Goal: Navigation & Orientation: Find specific page/section

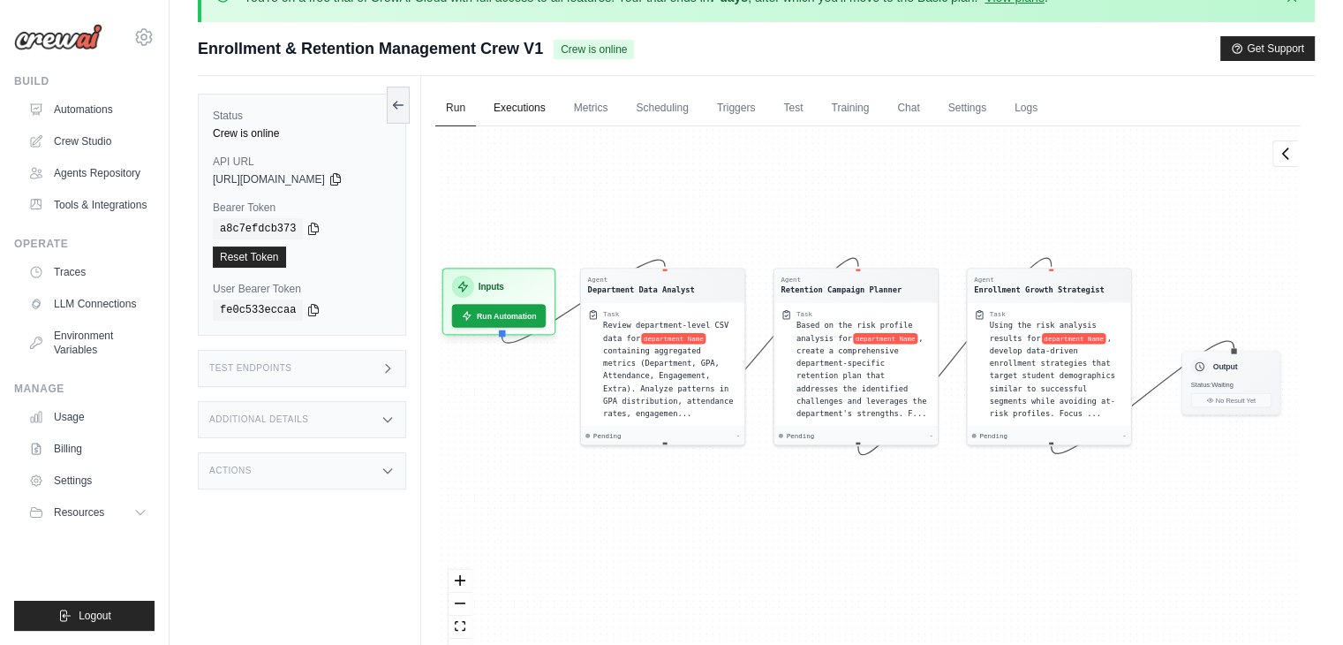
click at [535, 117] on link "Executions" at bounding box center [519, 108] width 73 height 37
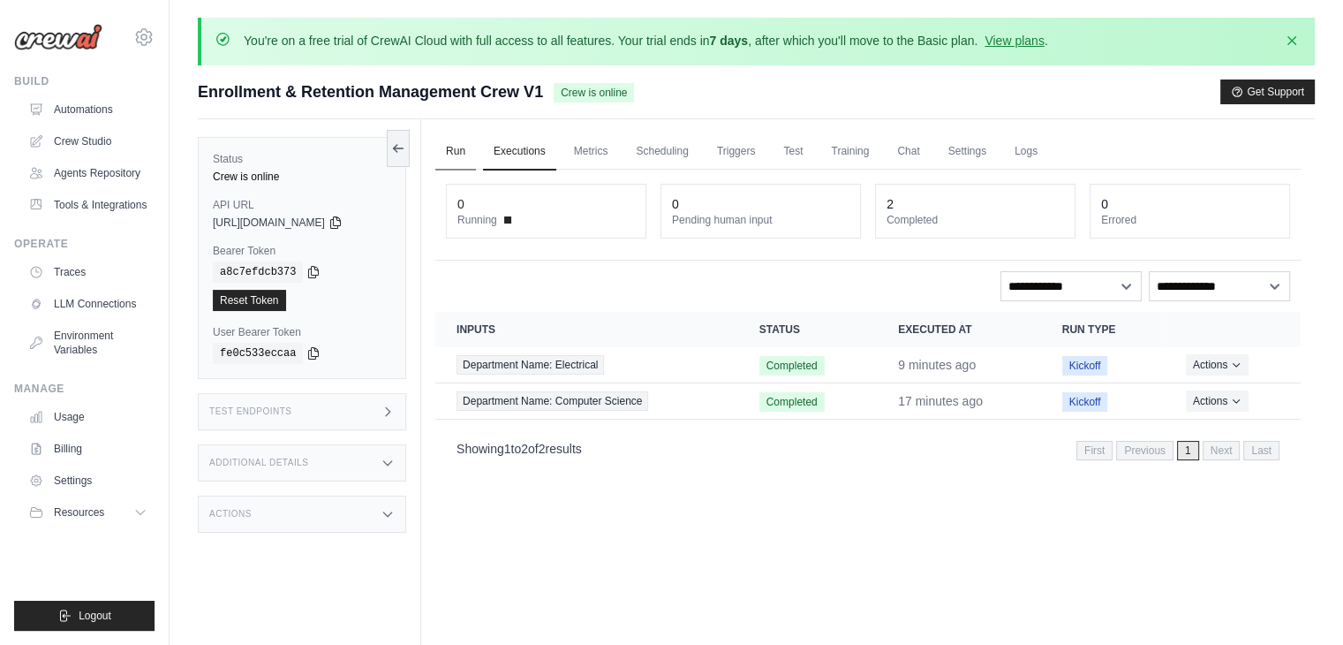
click at [463, 161] on link "Run" at bounding box center [455, 151] width 41 height 37
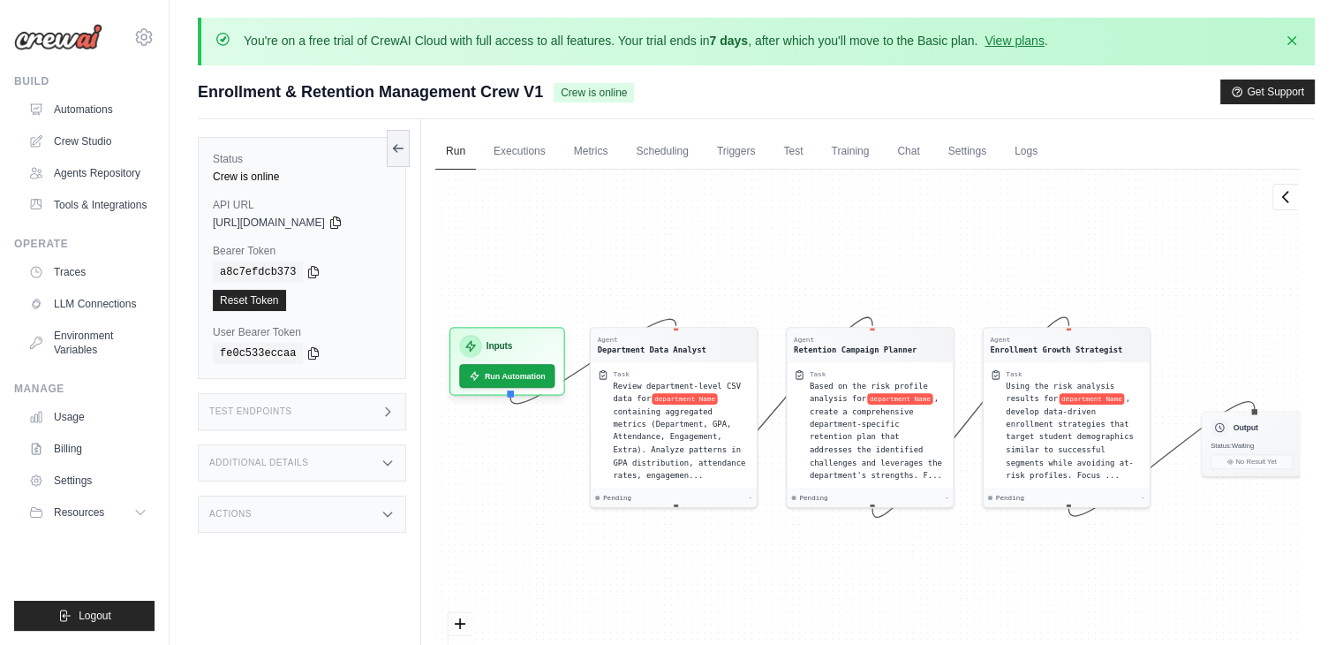
drag, startPoint x: 682, startPoint y: 310, endPoint x: 682, endPoint y: 262, distance: 47.7
click at [682, 262] on div "Agent Department Data Analyst Task Review department-level CSV data for departm…" at bounding box center [867, 444] width 865 height 548
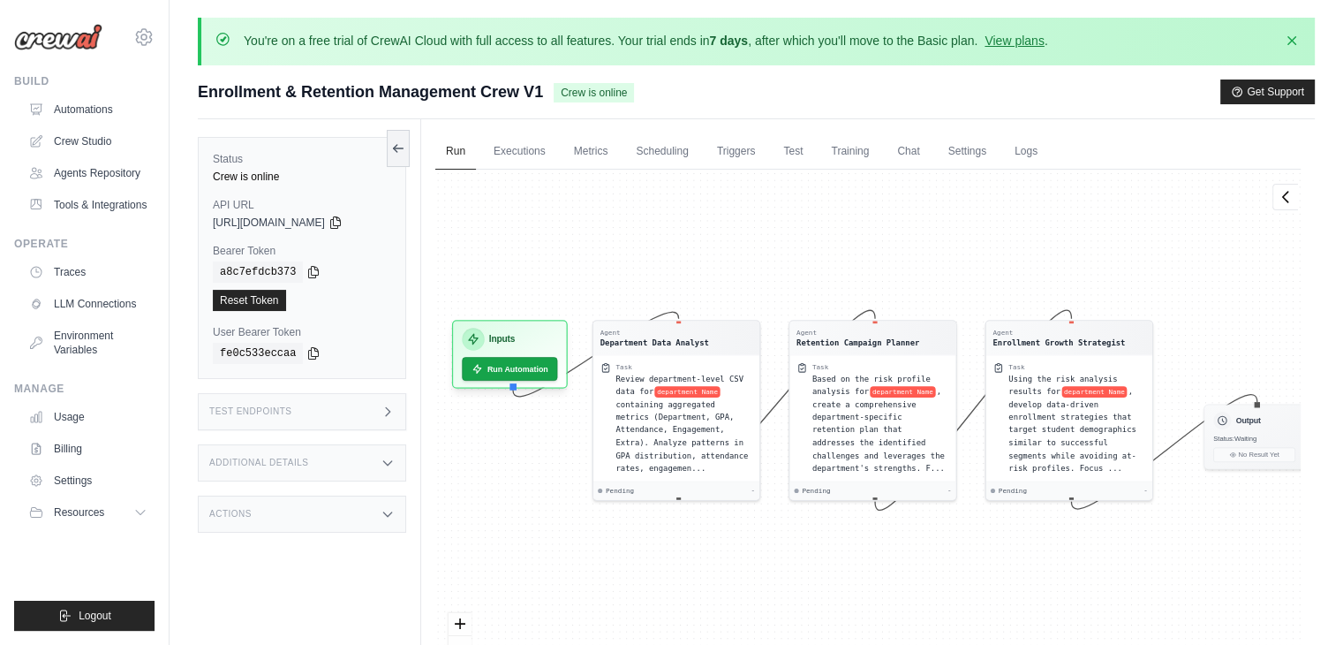
click at [829, 580] on div "Agent Department Data Analyst Task Review department-level CSV data for departm…" at bounding box center [867, 444] width 865 height 548
click at [537, 153] on link "Executions" at bounding box center [519, 151] width 73 height 37
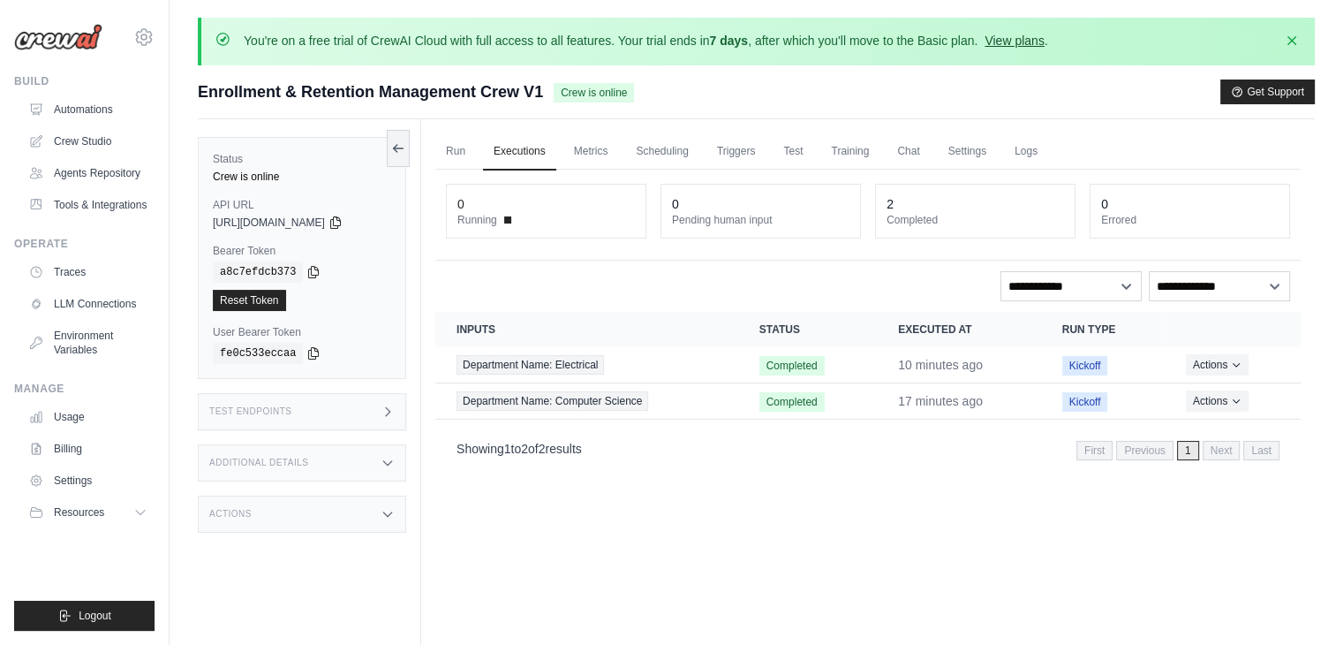
click at [1013, 38] on link "View plans" at bounding box center [1014, 41] width 59 height 14
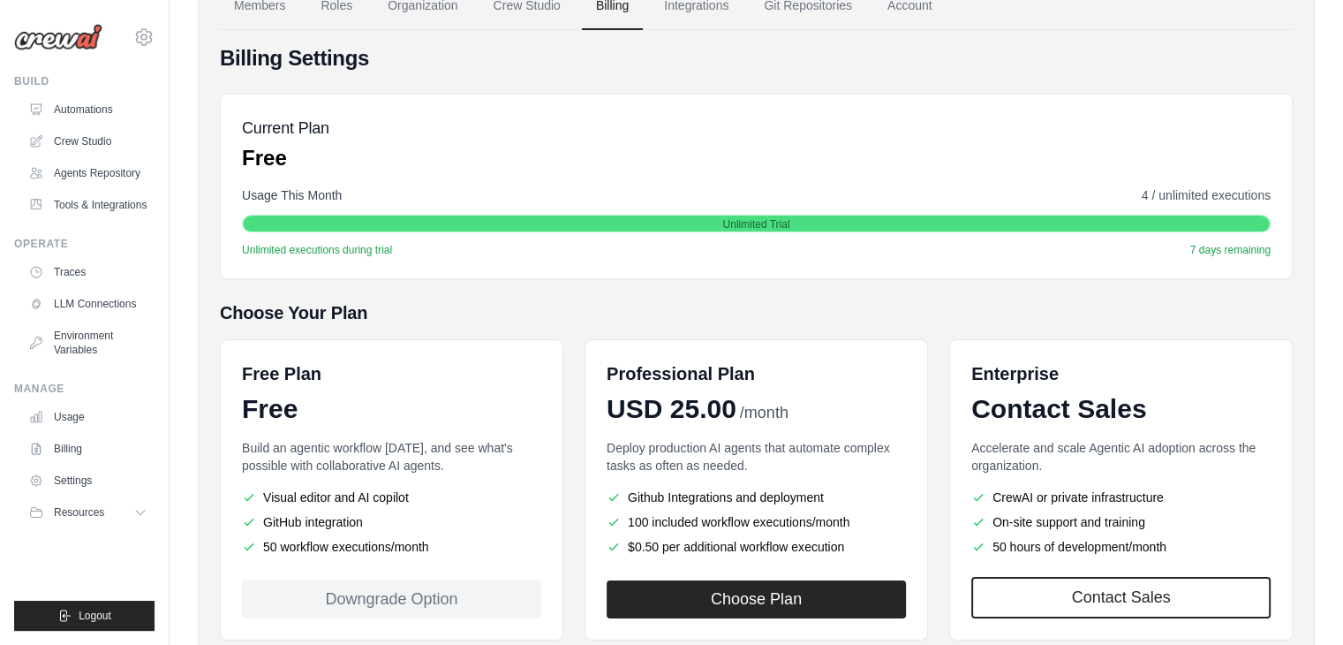
scroll to position [279, 0]
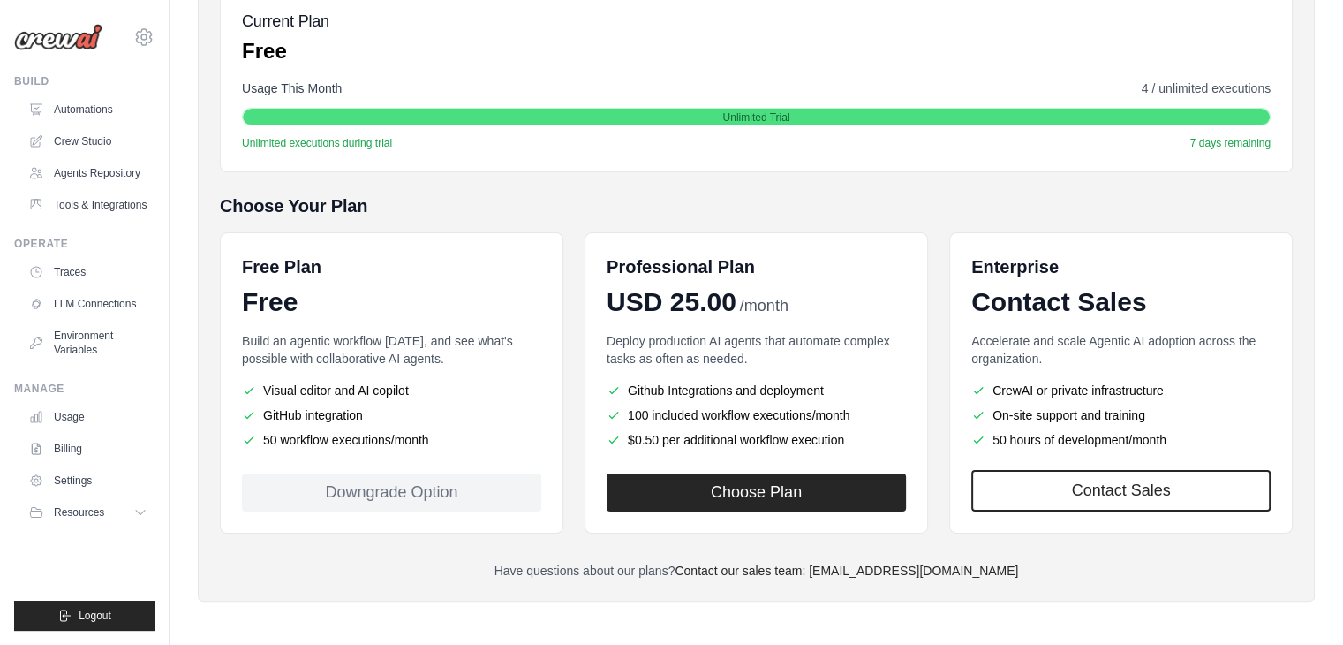
click at [381, 386] on li "Visual editor and AI copilot" at bounding box center [391, 390] width 299 height 18
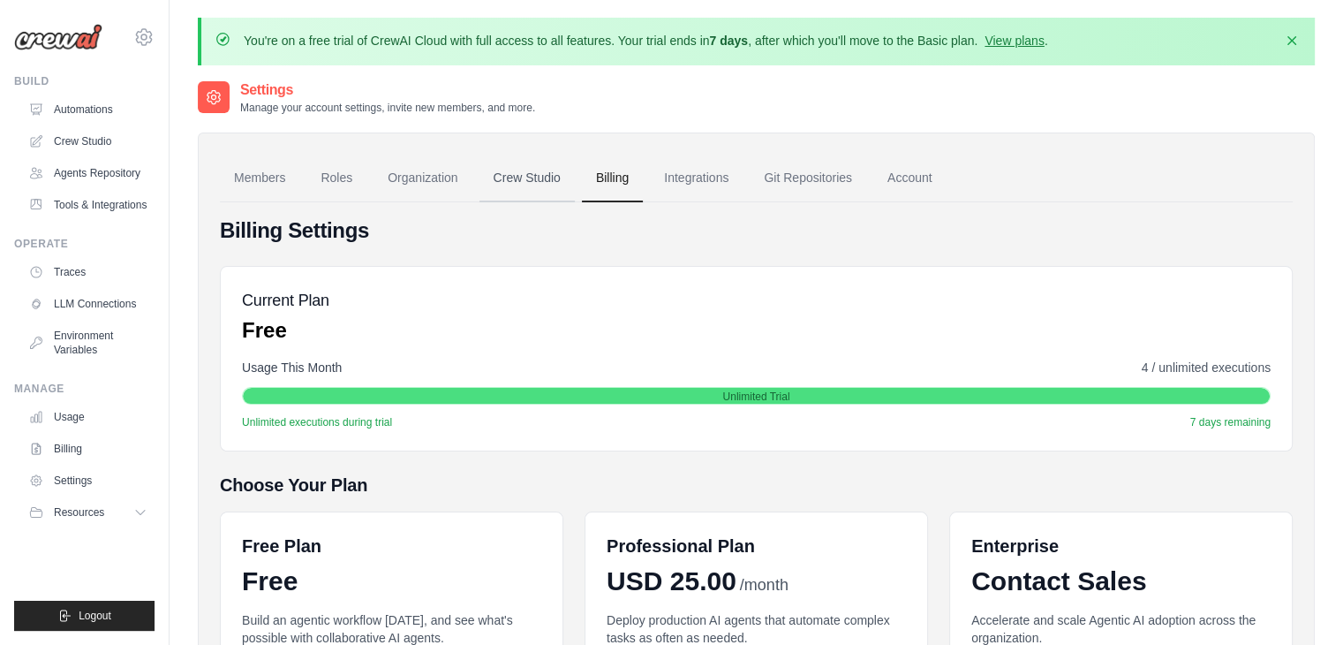
click at [519, 174] on link "Crew Studio" at bounding box center [526, 179] width 95 height 48
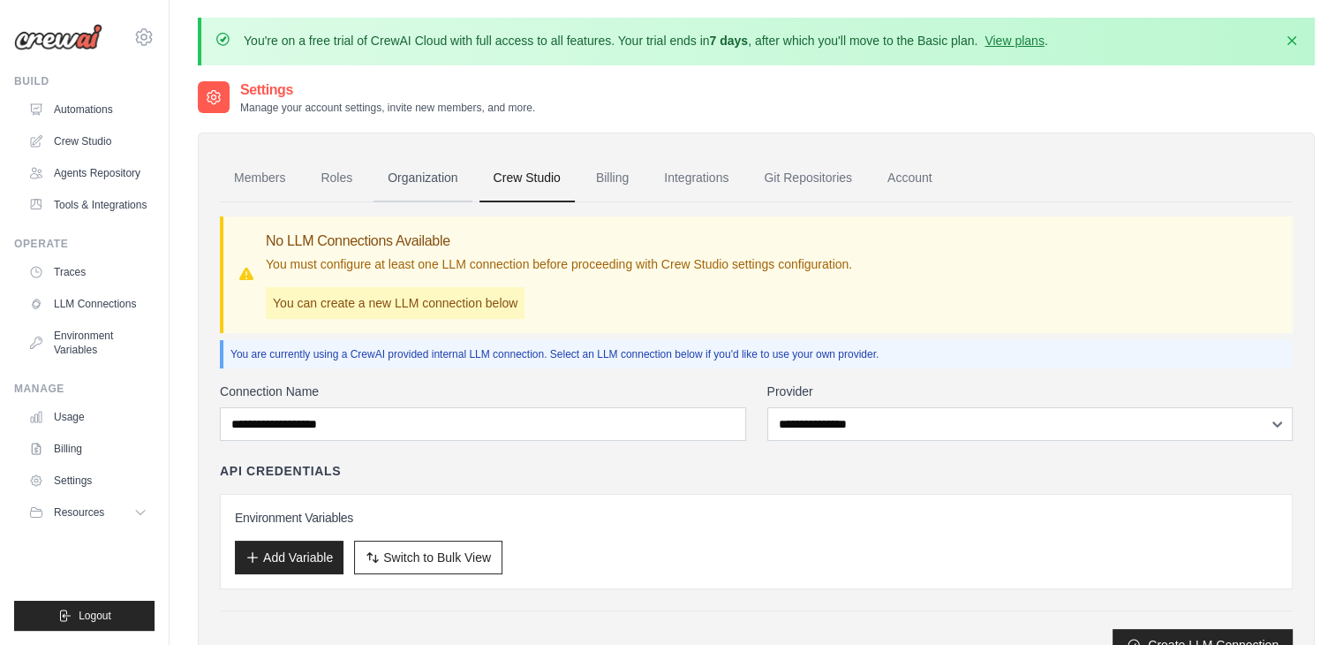
click at [431, 180] on link "Organization" at bounding box center [423, 179] width 98 height 48
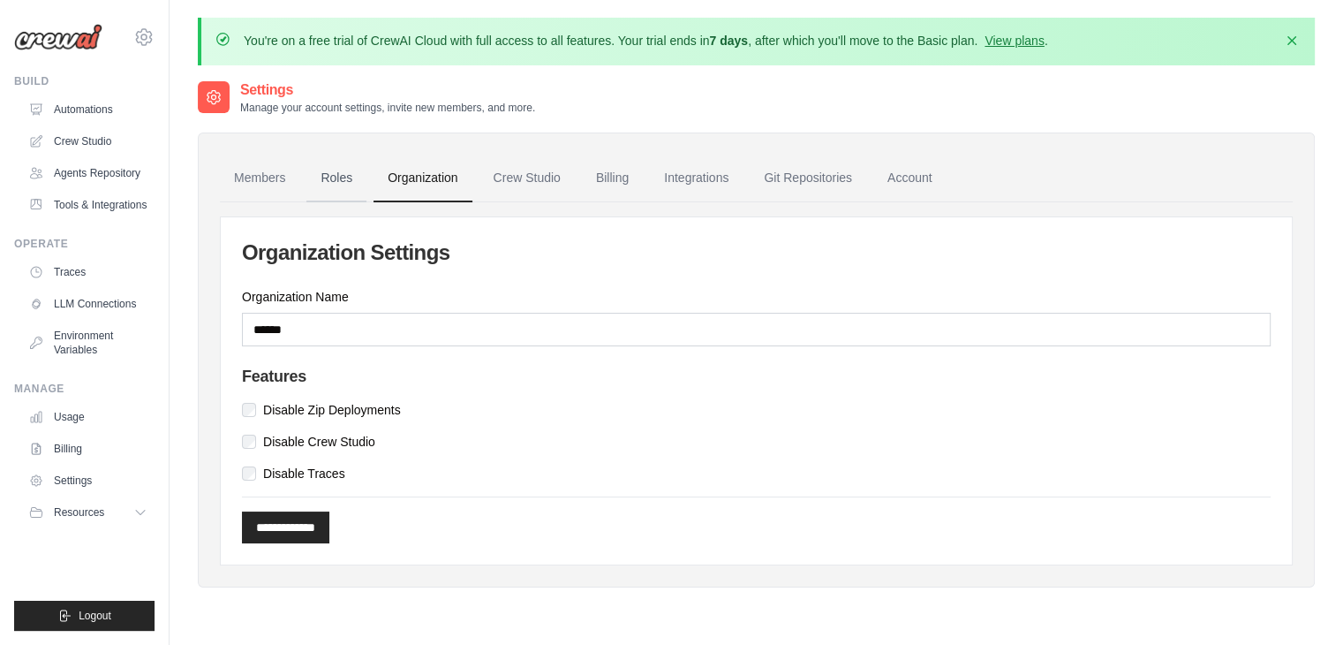
click at [331, 179] on link "Roles" at bounding box center [336, 179] width 60 height 48
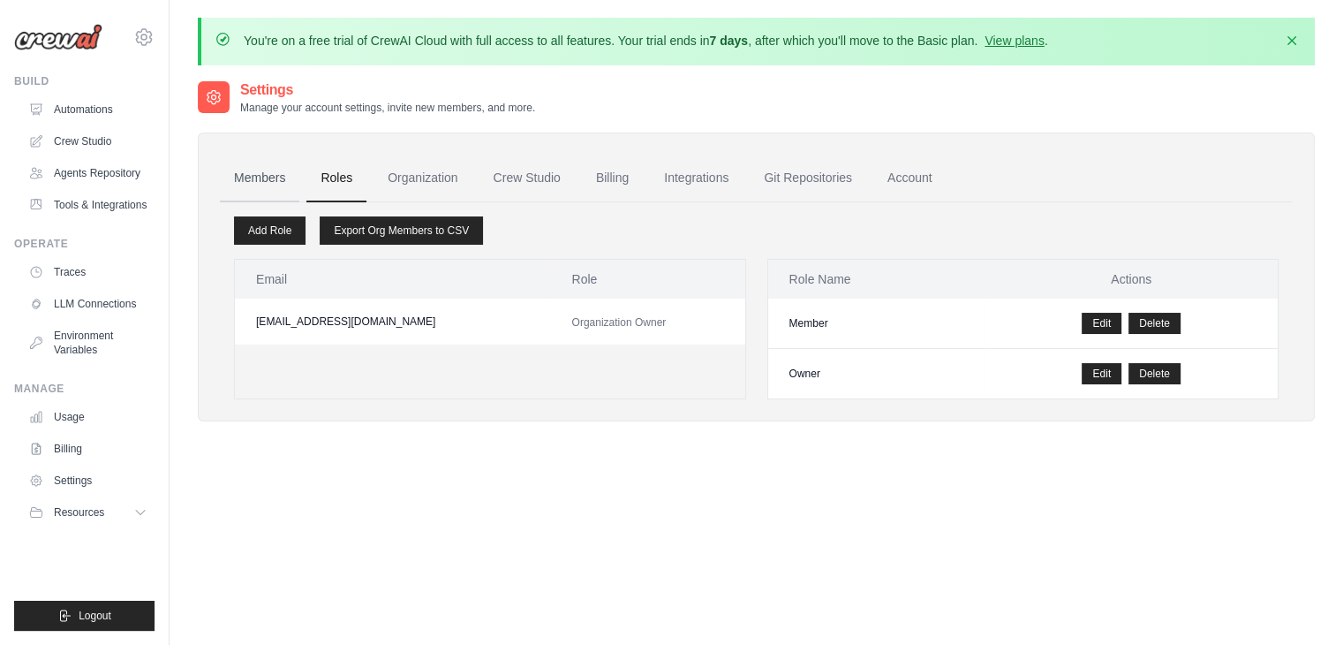
click at [259, 181] on link "Members" at bounding box center [259, 179] width 79 height 48
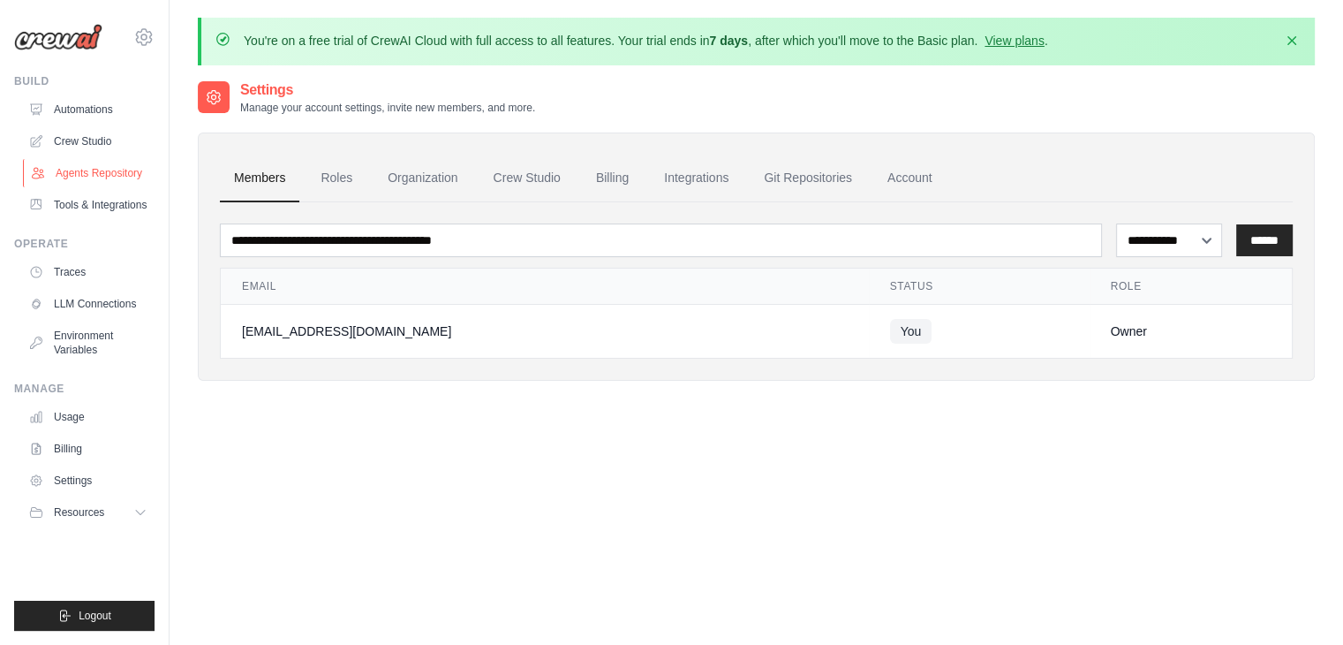
click at [120, 167] on link "Agents Repository" at bounding box center [89, 173] width 133 height 28
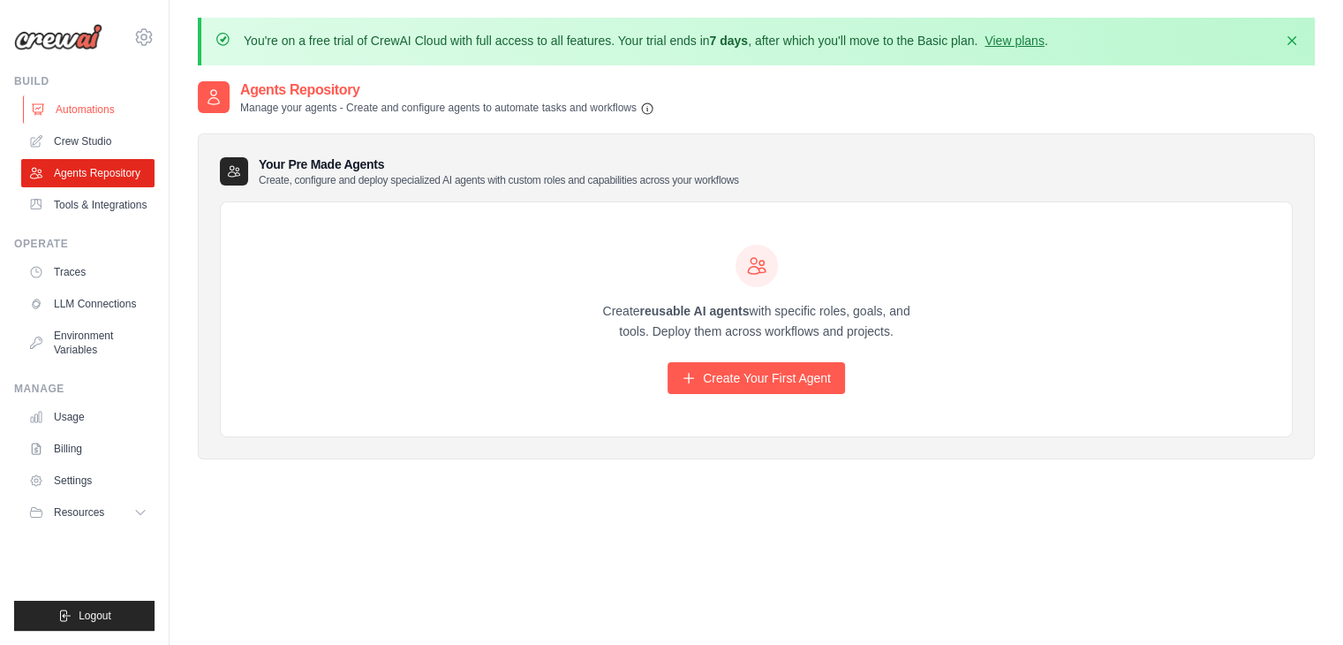
click at [119, 115] on link "Automations" at bounding box center [89, 109] width 133 height 28
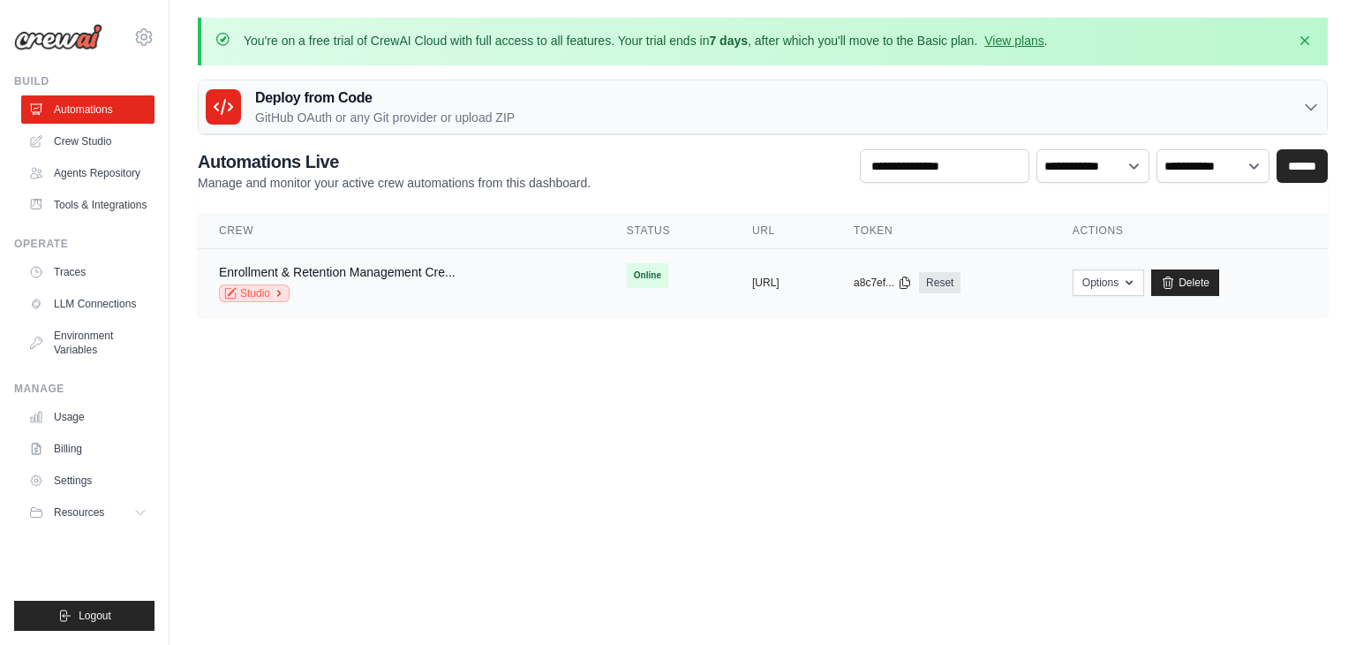
click at [268, 286] on link "Studio" at bounding box center [254, 293] width 71 height 18
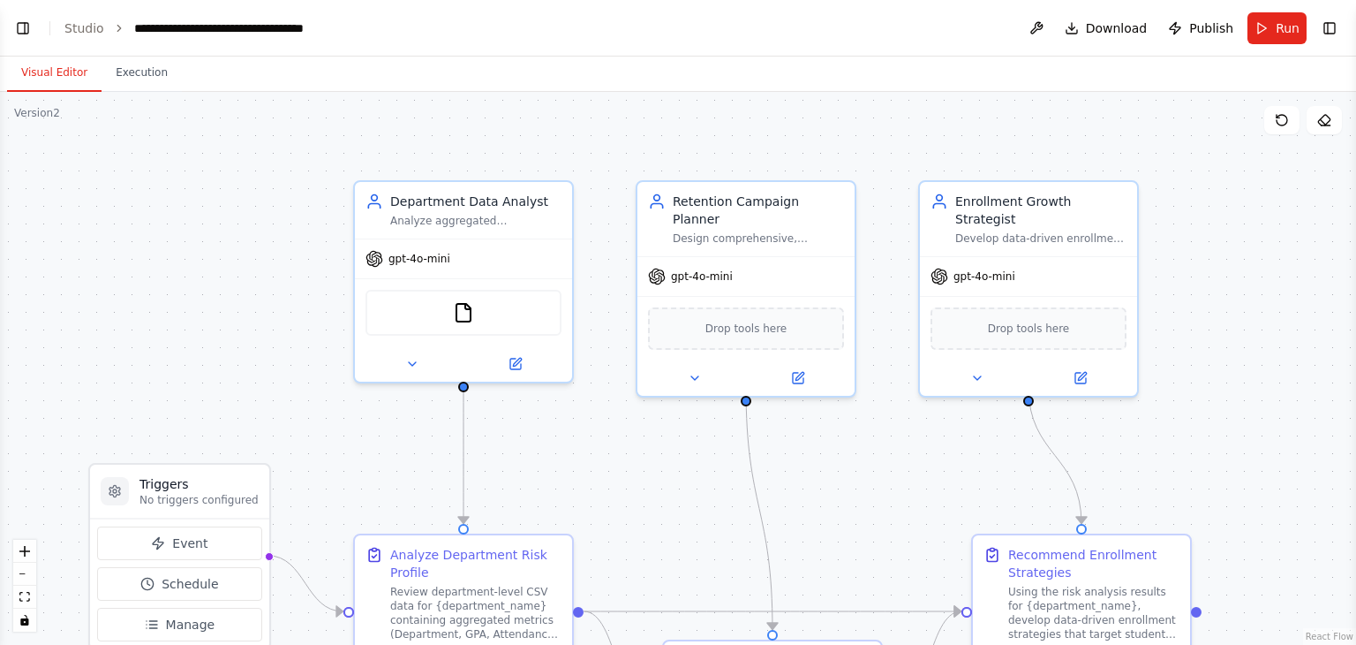
scroll to position [9643, 0]
